Goal: Find specific page/section: Find specific page/section

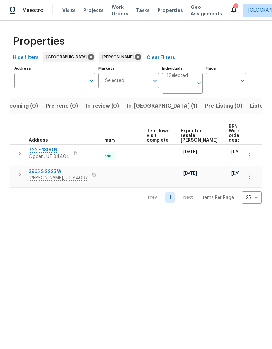
scroll to position [0, 130]
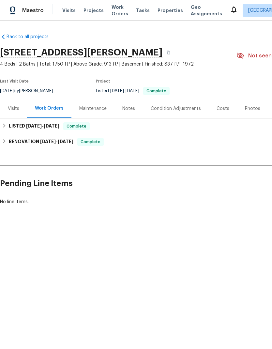
click at [31, 37] on link "Back to all projects" at bounding box center [31, 37] width 63 height 7
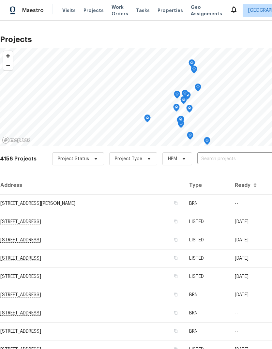
click at [71, 10] on span "Visits" at bounding box center [68, 10] width 13 height 7
